Goal: Information Seeking & Learning: Learn about a topic

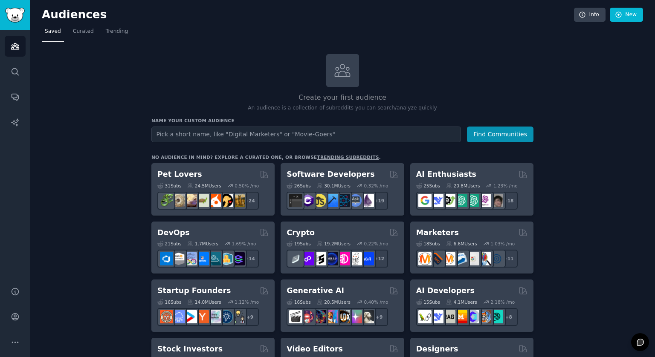
click at [245, 132] on input "text" at bounding box center [306, 135] width 310 height 16
type input "children books"
click at [467, 127] on button "Find Communities" at bounding box center [500, 135] width 67 height 16
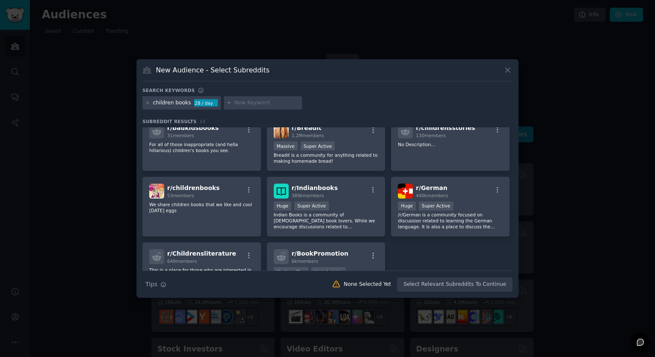
scroll to position [202, 0]
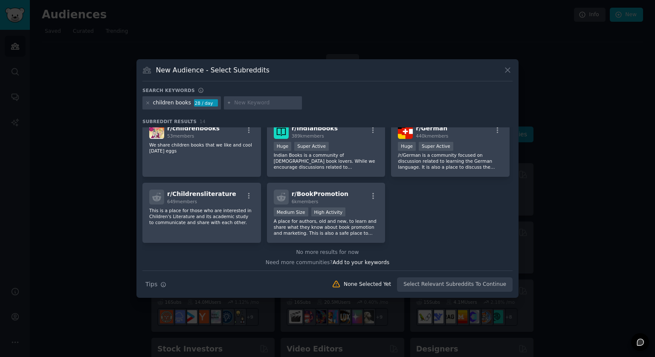
click at [506, 67] on icon at bounding box center [507, 70] width 9 height 9
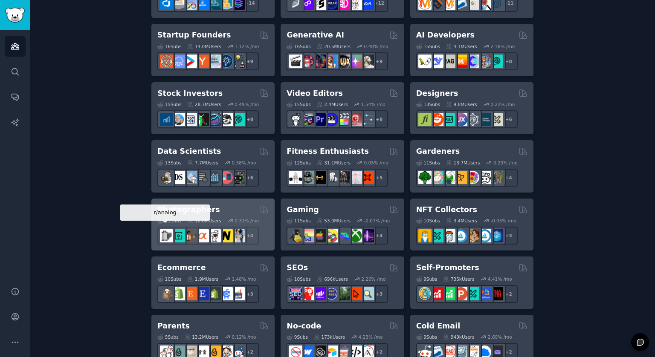
scroll to position [384, 0]
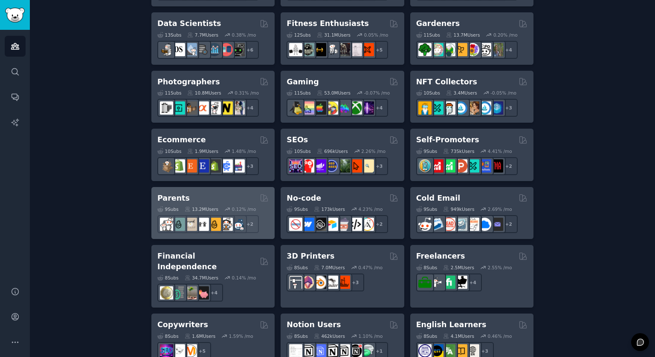
click at [213, 195] on div "Parents" at bounding box center [212, 198] width 111 height 11
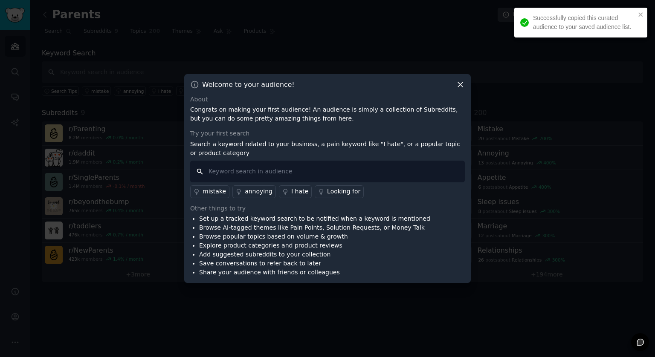
click at [309, 173] on input "text" at bounding box center [327, 172] width 275 height 22
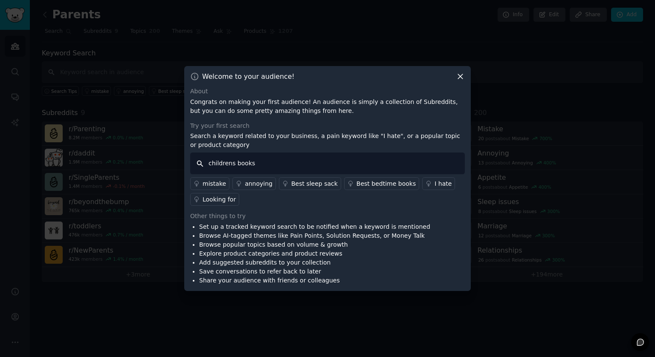
type input "children's books"
